Goal: Information Seeking & Learning: Find specific fact

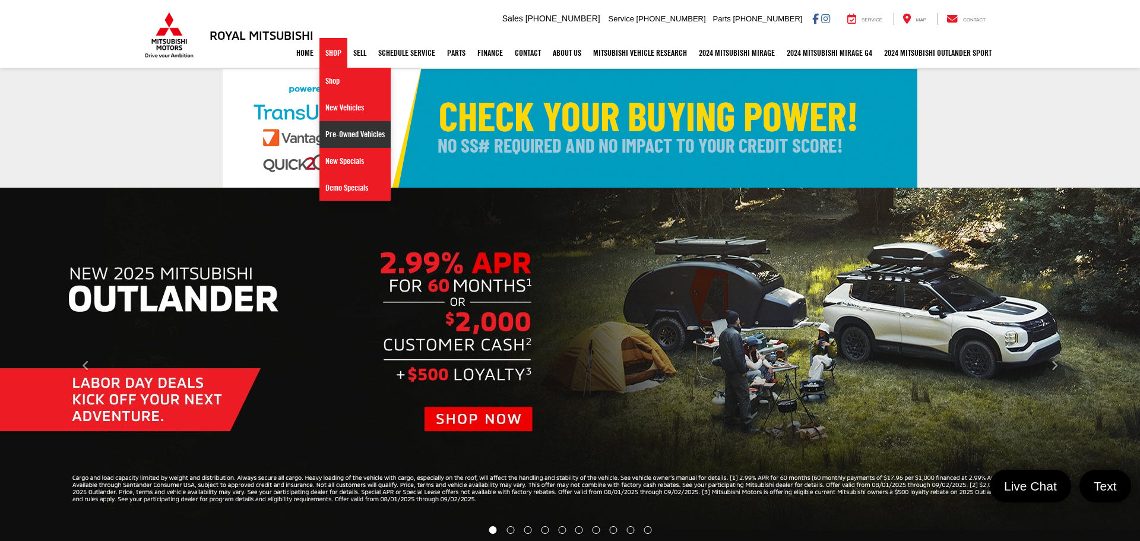
click at [345, 133] on link "Pre-Owned Vehicles" at bounding box center [355, 134] width 71 height 27
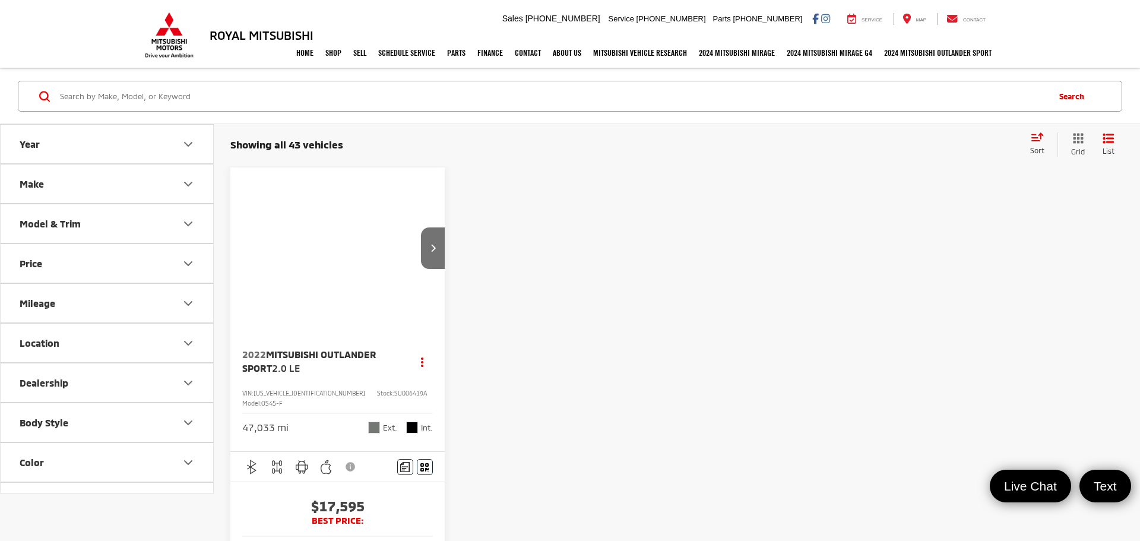
click at [98, 94] on input "Search by Make, Model, or Keyword" at bounding box center [553, 96] width 989 height 29
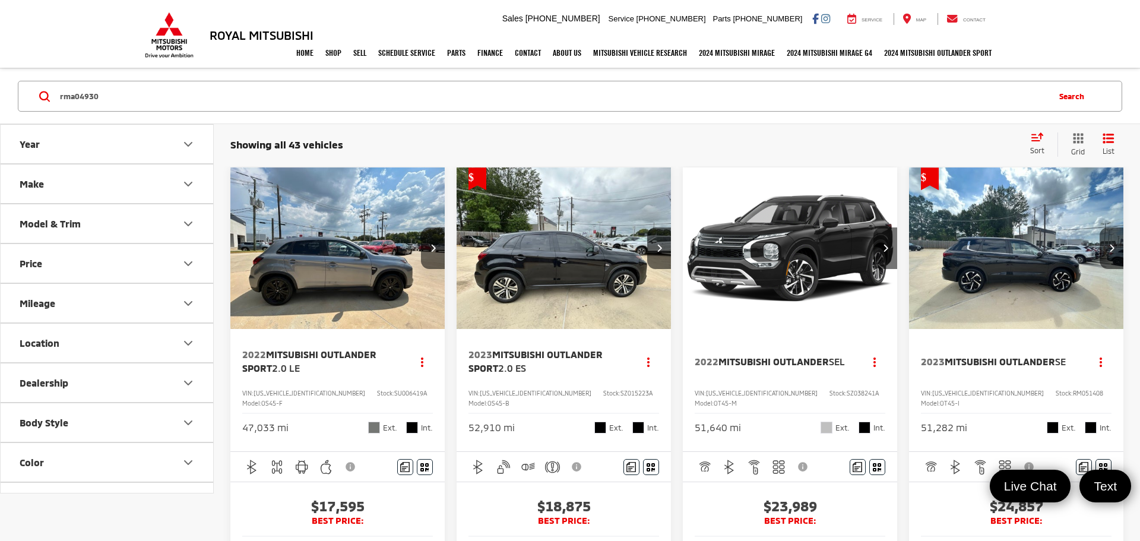
type input "rma04930"
